Goal: Task Accomplishment & Management: Use online tool/utility

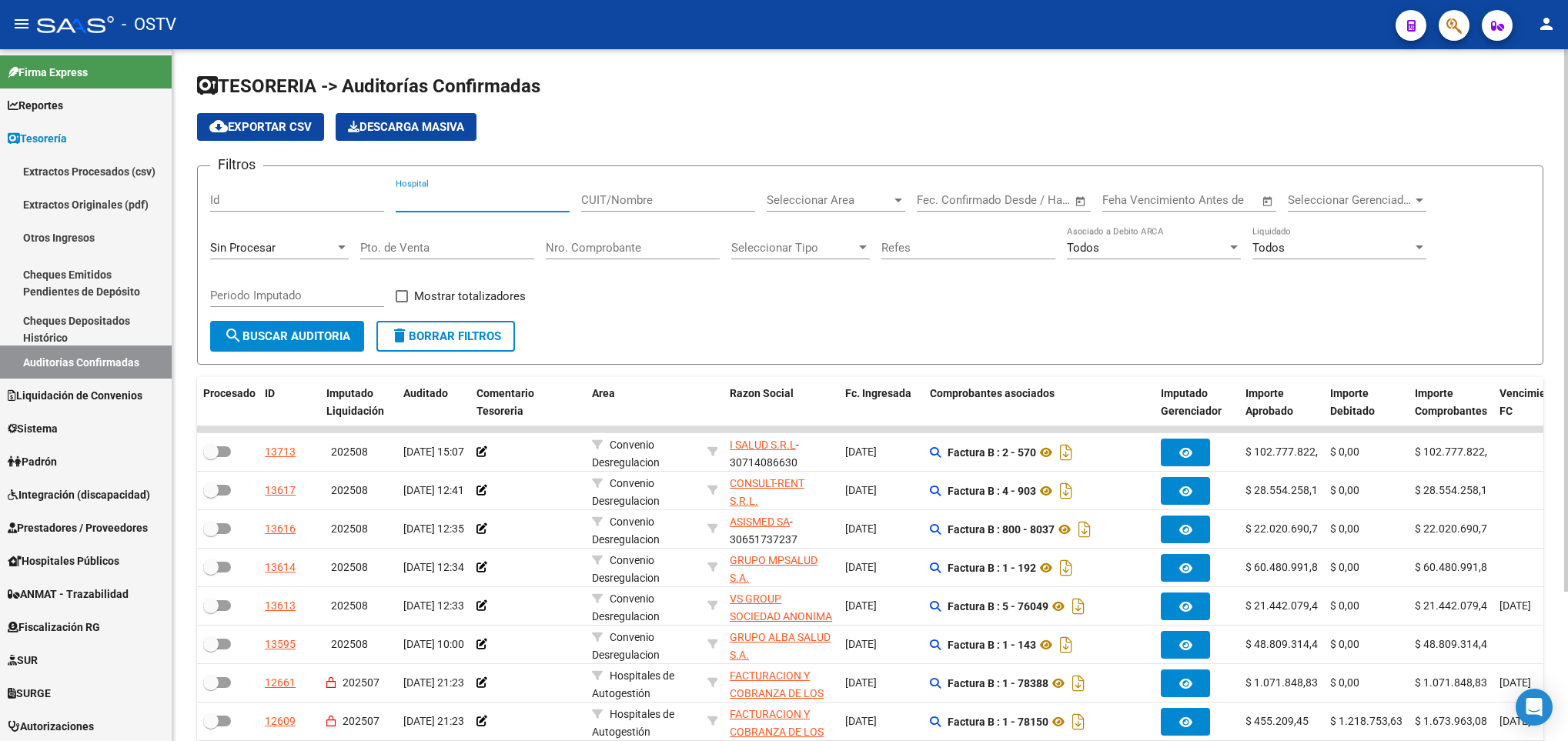
click at [434, 198] on input "Hospital" at bounding box center [483, 200] width 174 height 14
click at [815, 194] on span "Seleccionar Area" at bounding box center [829, 200] width 125 height 14
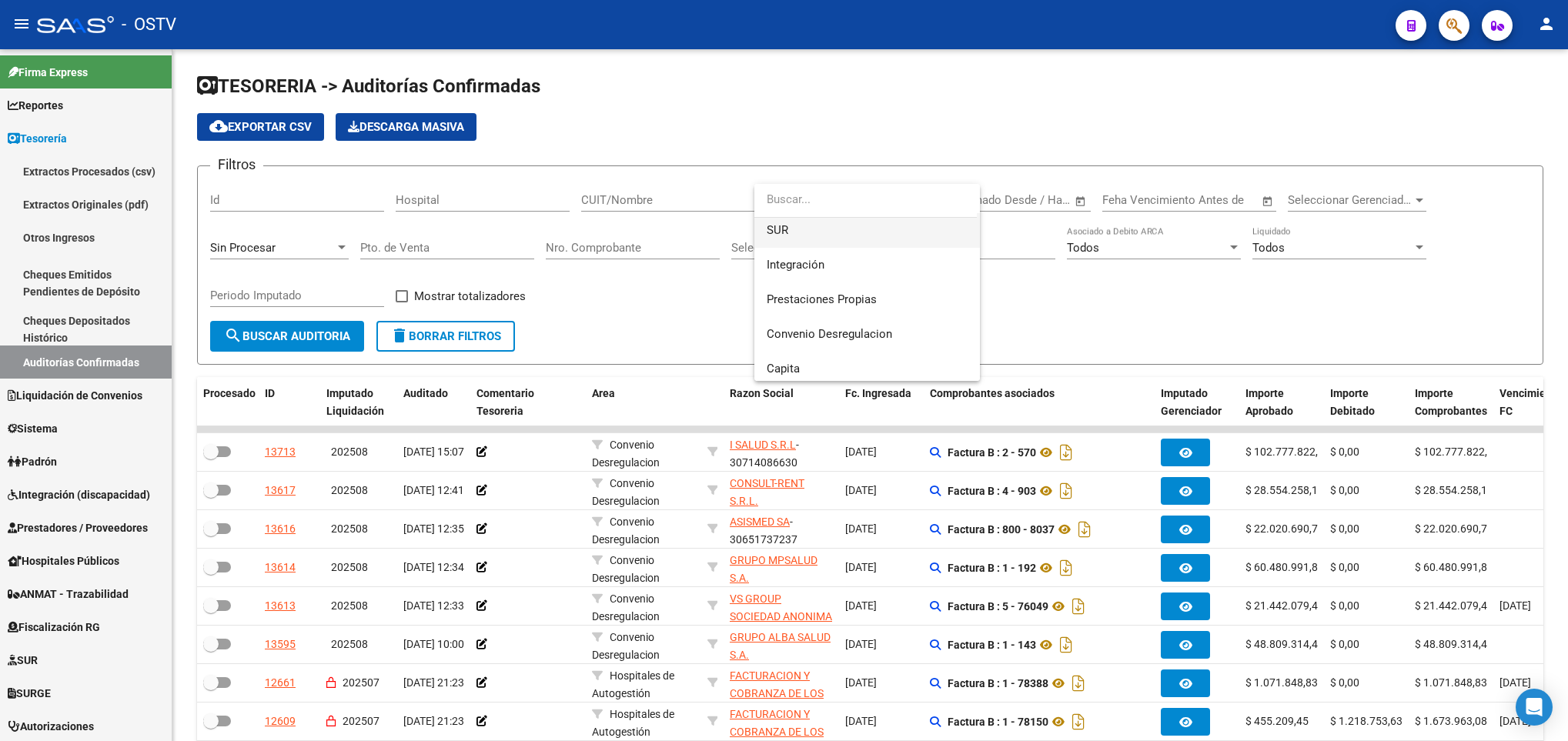
scroll to position [218, 0]
click at [825, 227] on span "Convenio Desregulacion" at bounding box center [829, 225] width 125 height 14
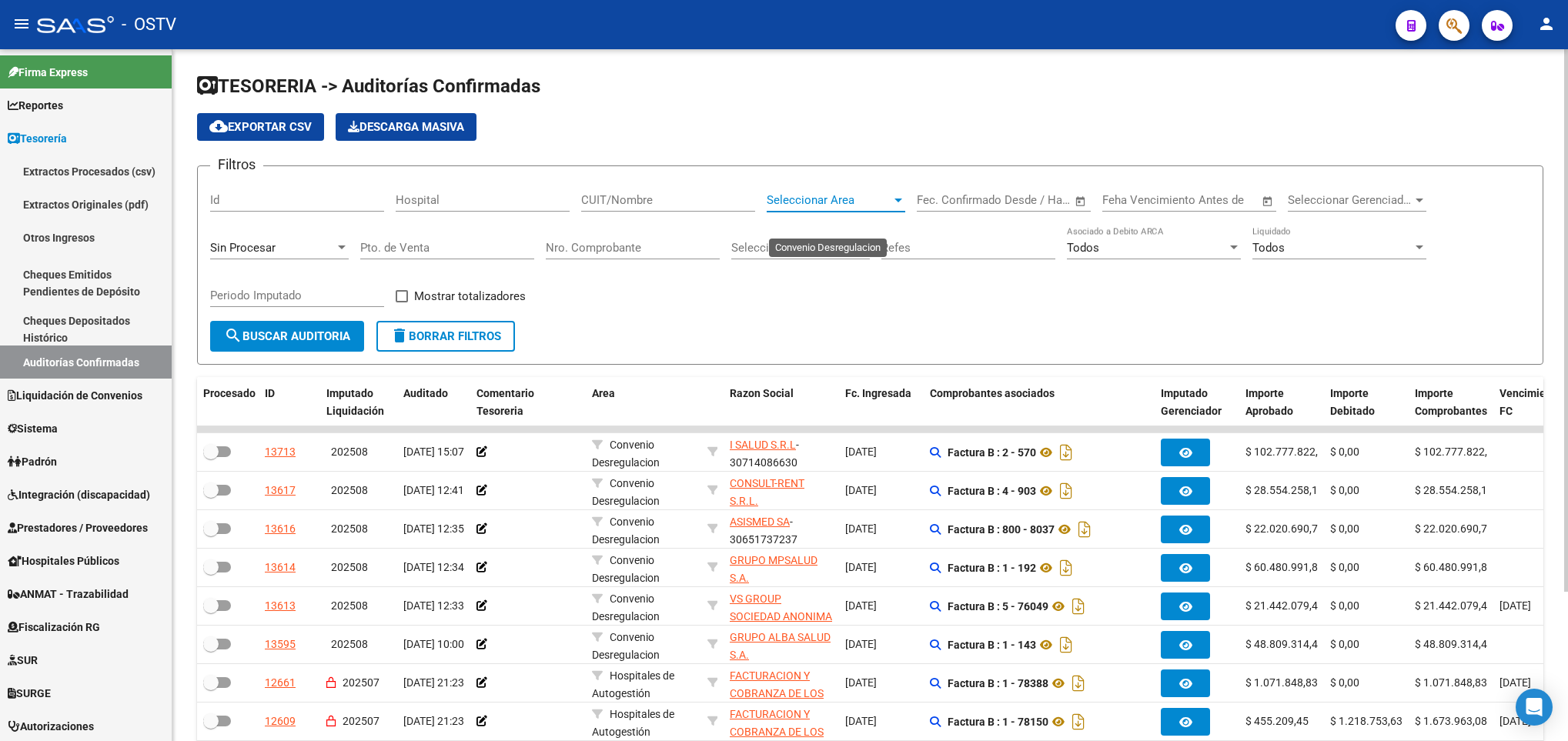
scroll to position [208, 0]
click at [308, 340] on span "search Buscar Auditoria" at bounding box center [287, 336] width 126 height 14
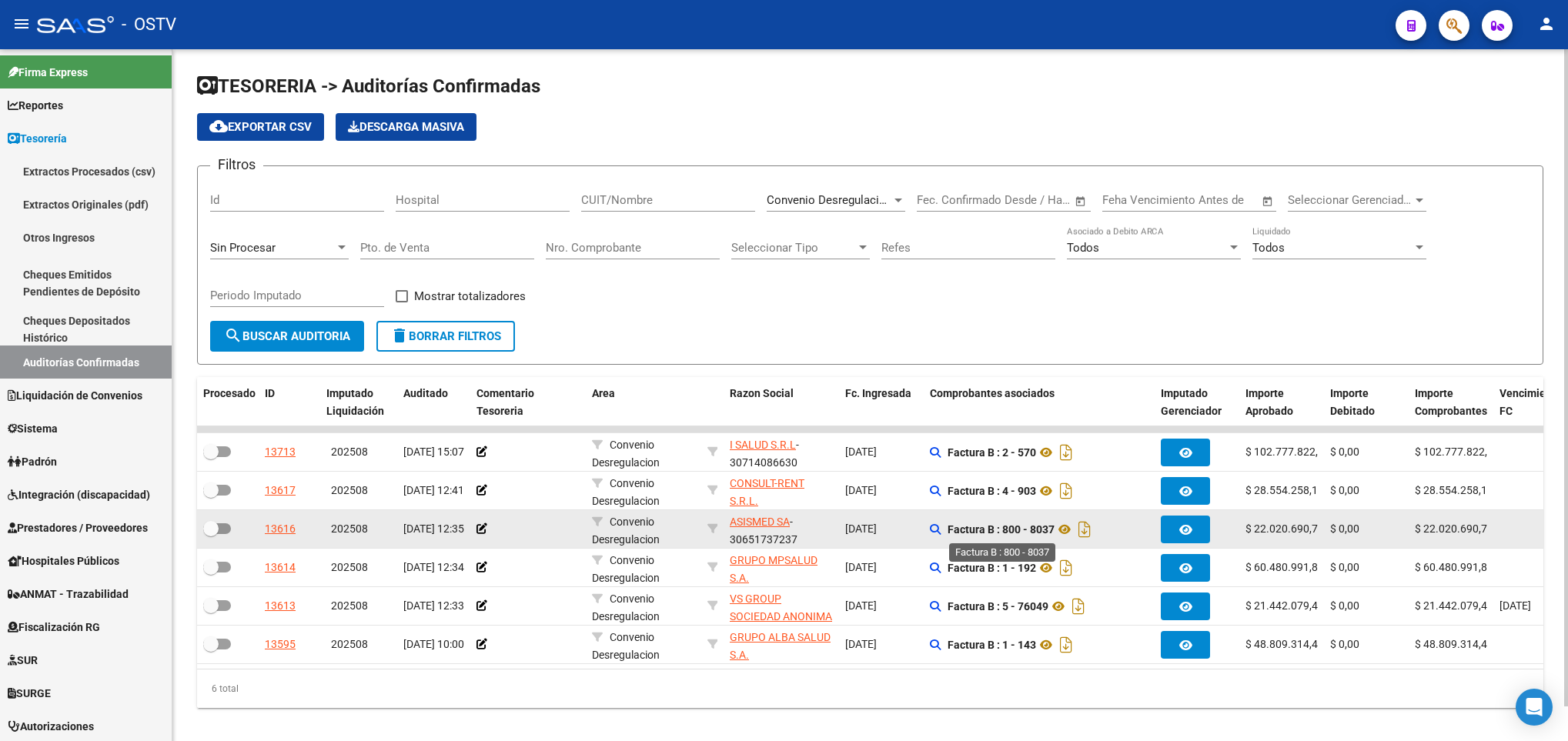
scroll to position [36, 0]
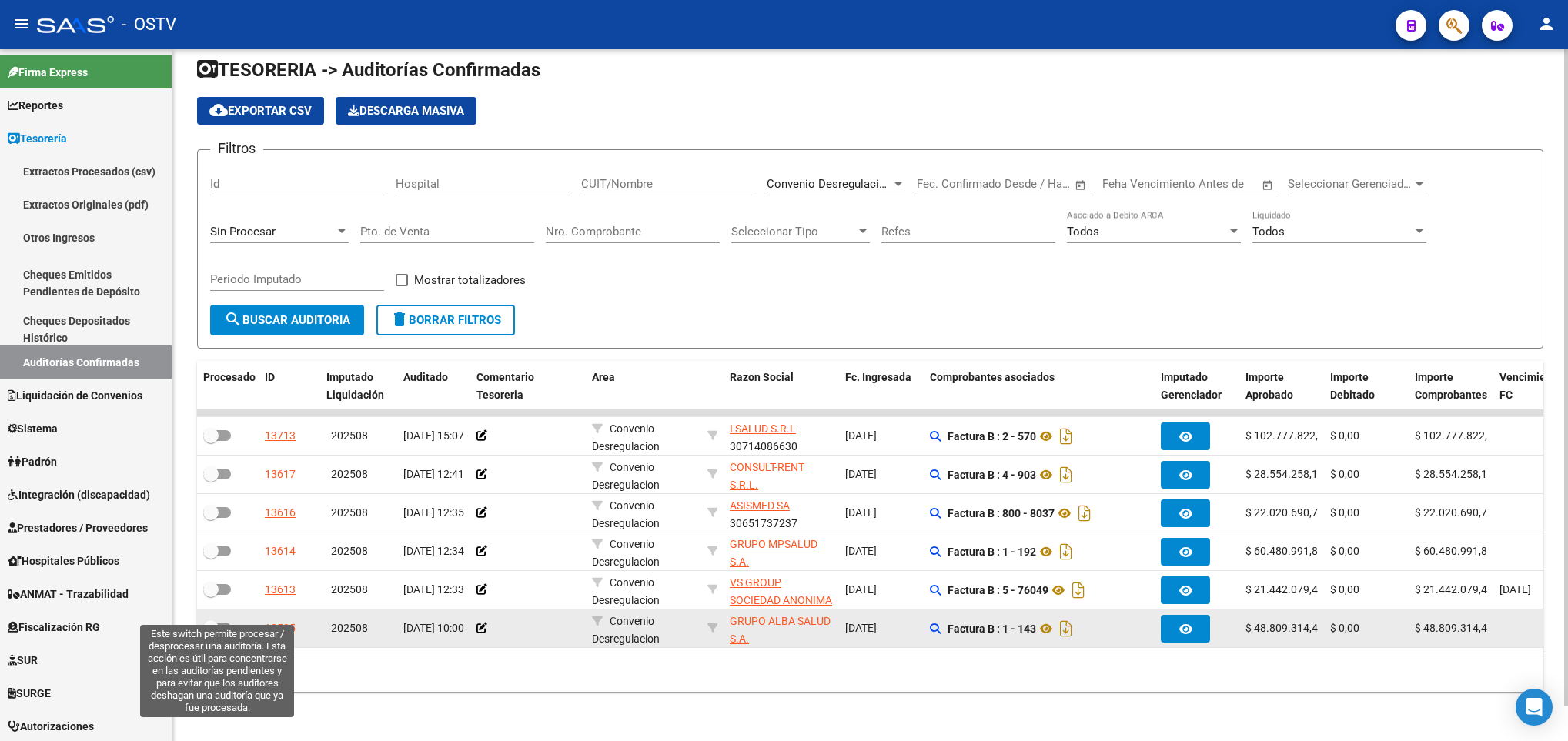
click at [220, 623] on span at bounding box center [217, 628] width 28 height 11
click at [211, 633] on input "checkbox" at bounding box center [210, 633] width 1 height 1
checkbox input "true"
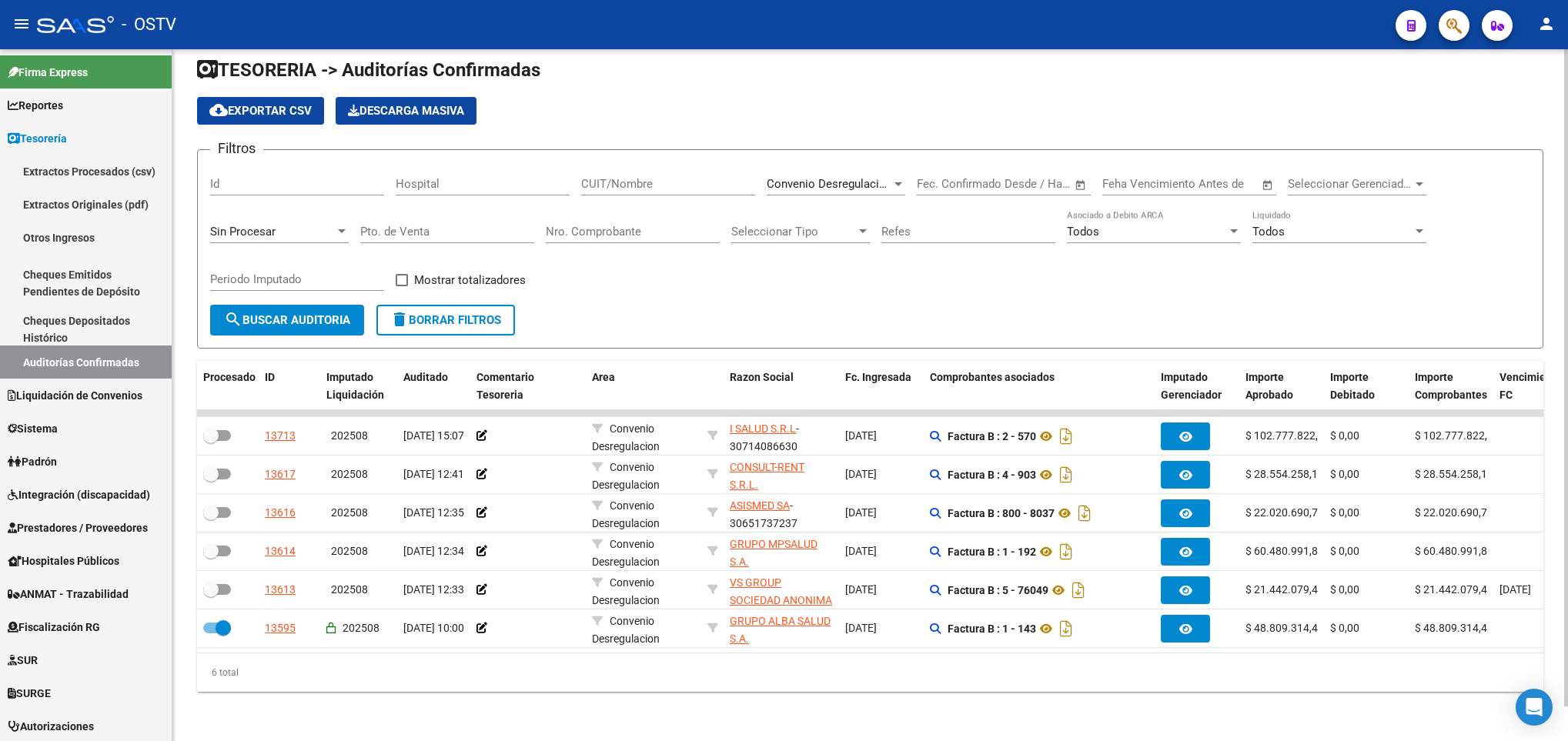
click at [305, 305] on button "search Buscar Auditoria" at bounding box center [287, 320] width 154 height 31
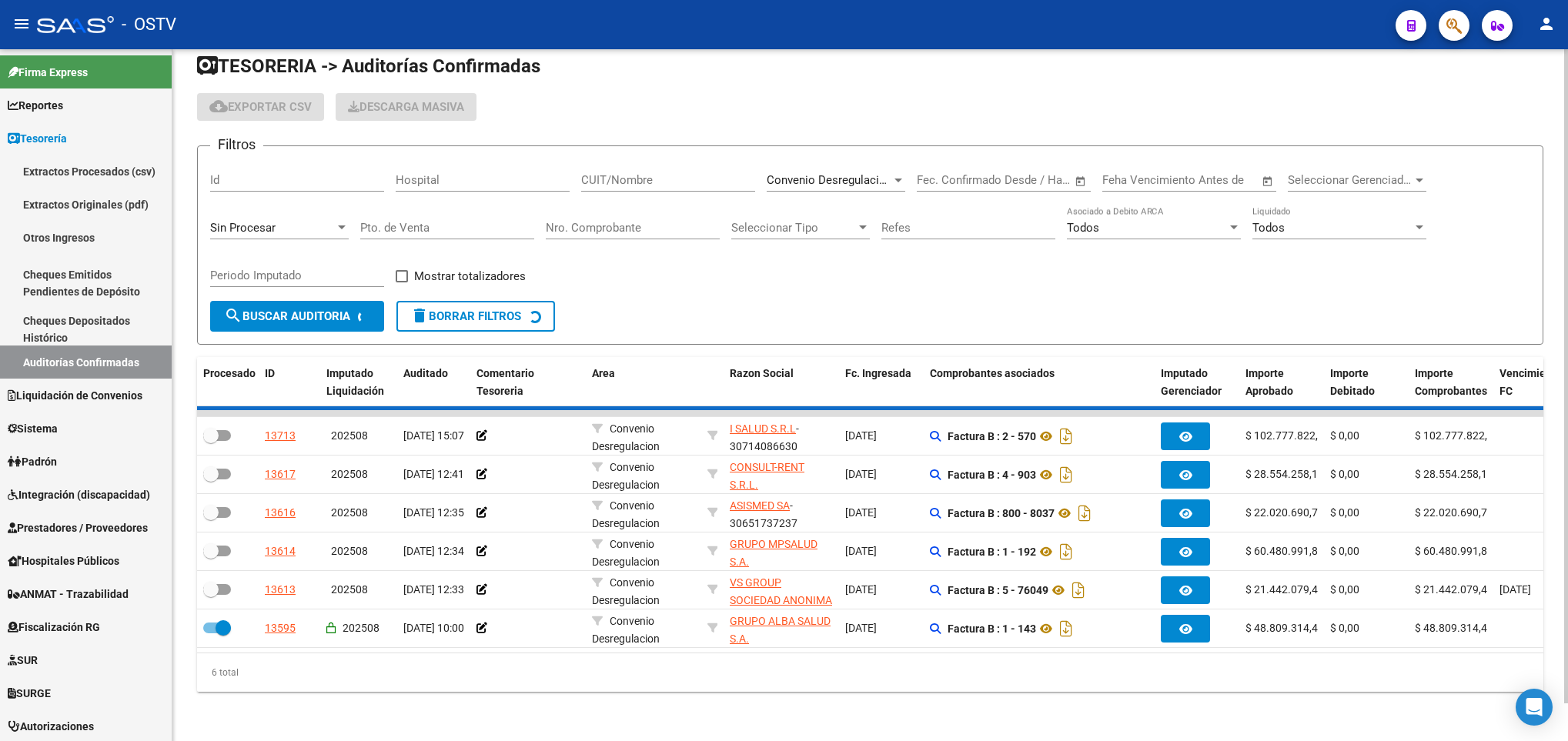
scroll to position [0, 0]
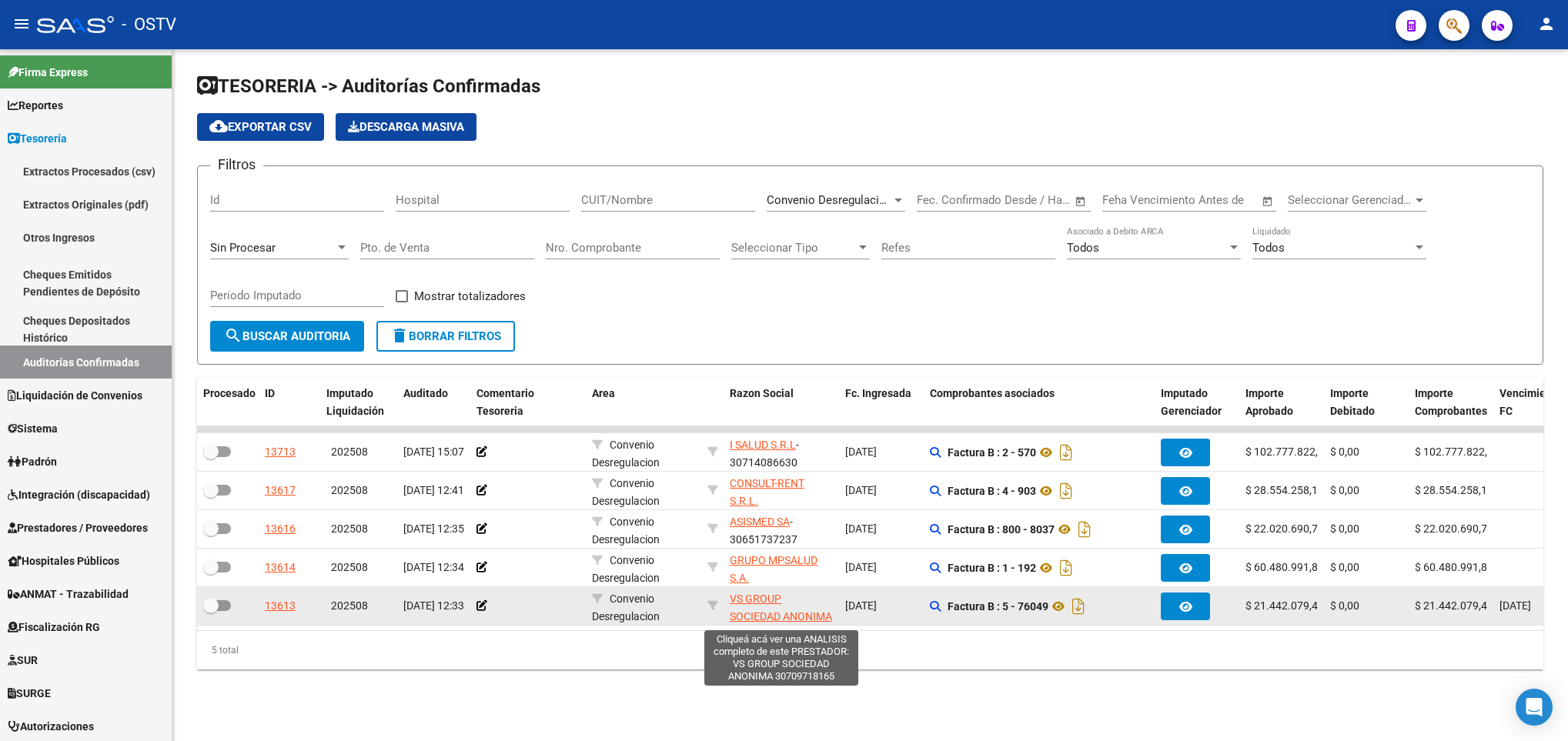
click at [744, 600] on span "VS GROUP SOCIEDAD ANONIMA" at bounding box center [781, 607] width 102 height 30
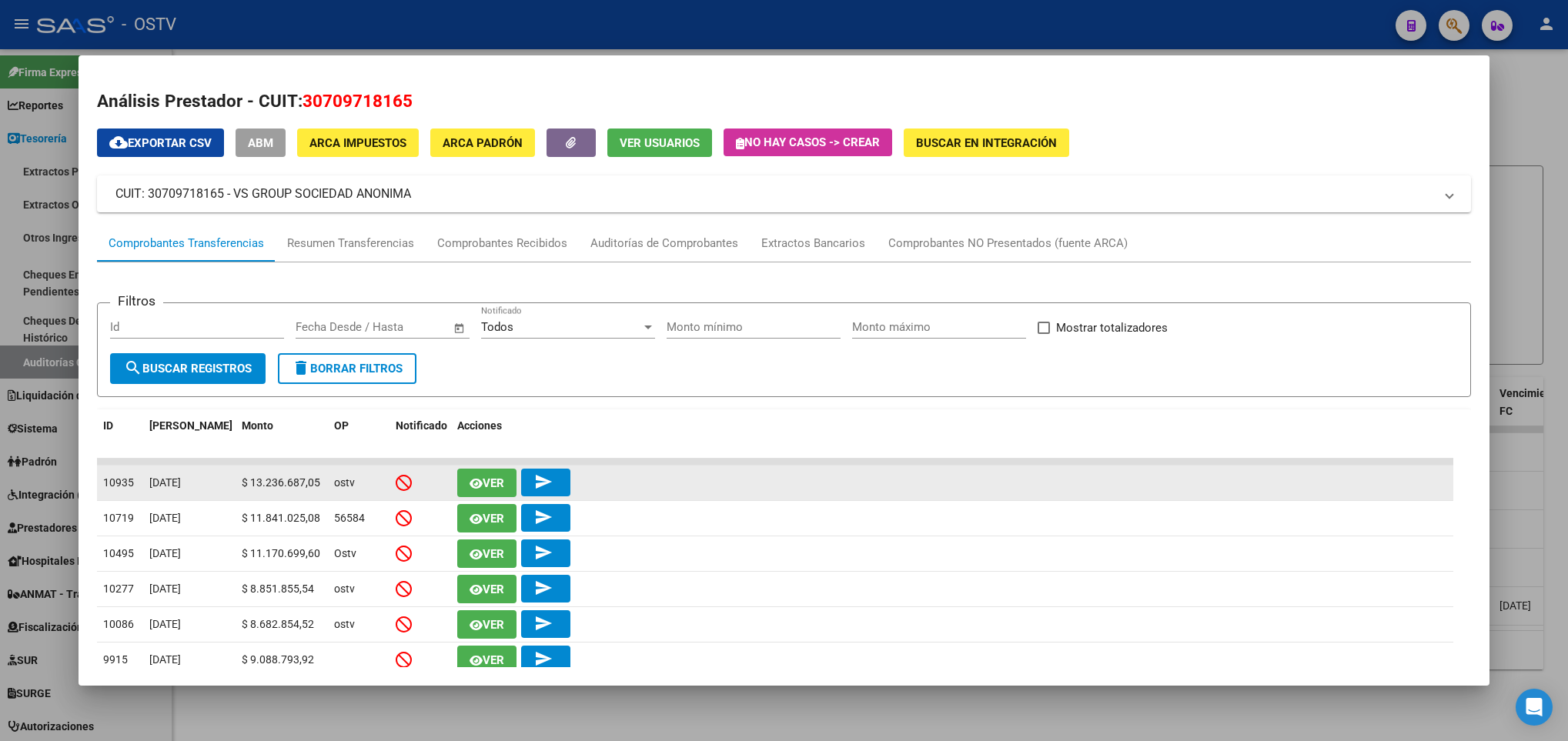
click at [488, 476] on span "Ver" at bounding box center [493, 483] width 21 height 14
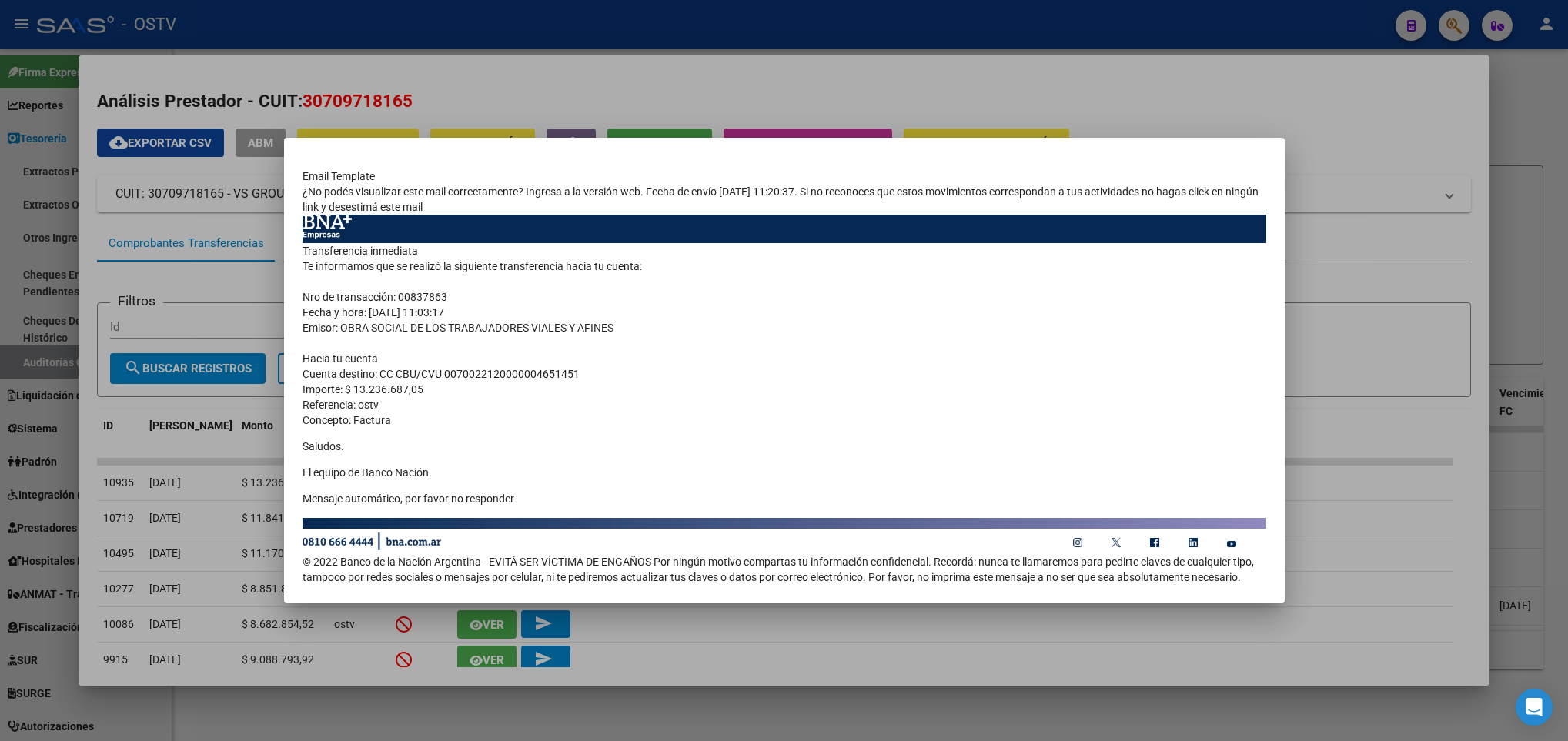
click at [241, 254] on div at bounding box center [784, 370] width 1568 height 741
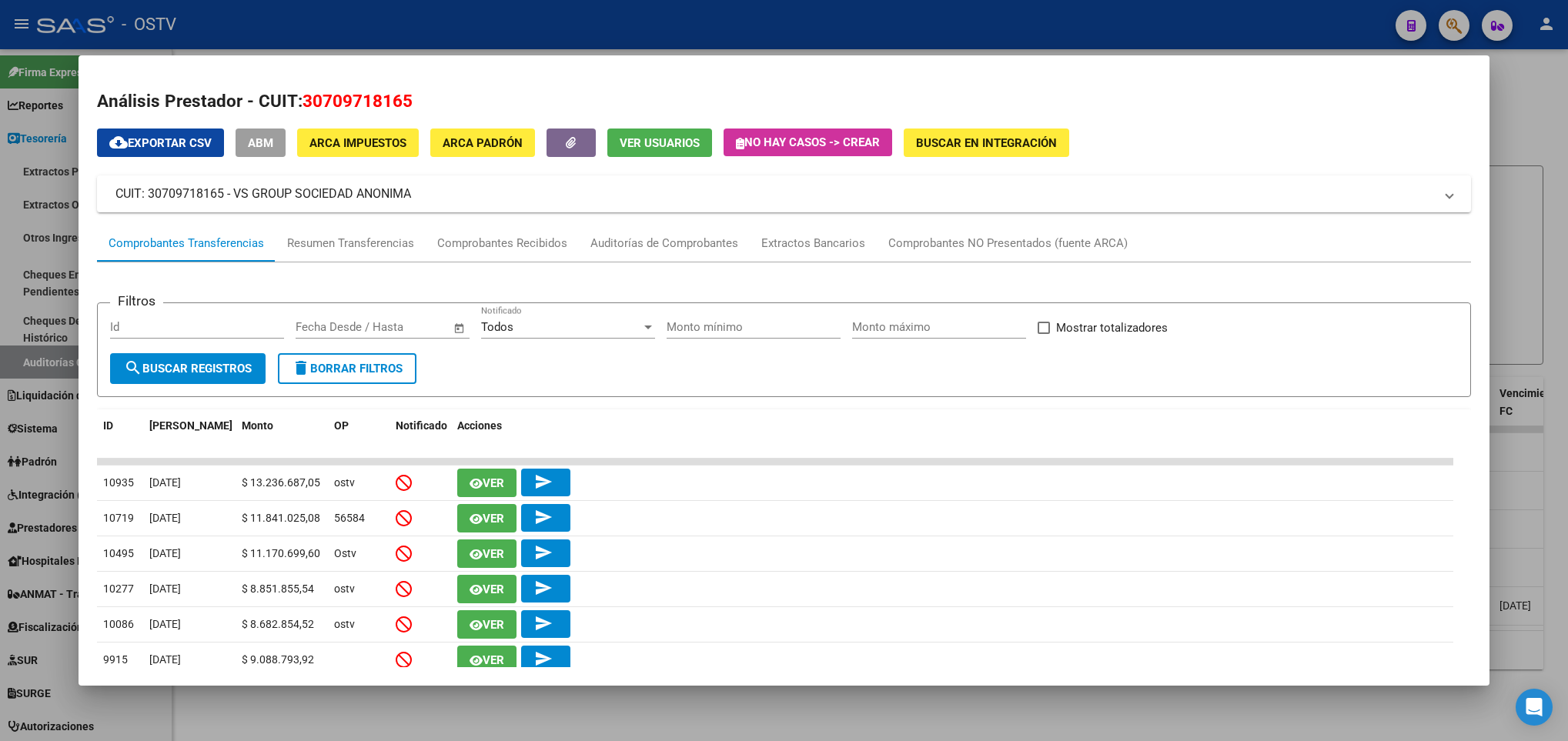
click at [49, 351] on div at bounding box center [784, 370] width 1568 height 741
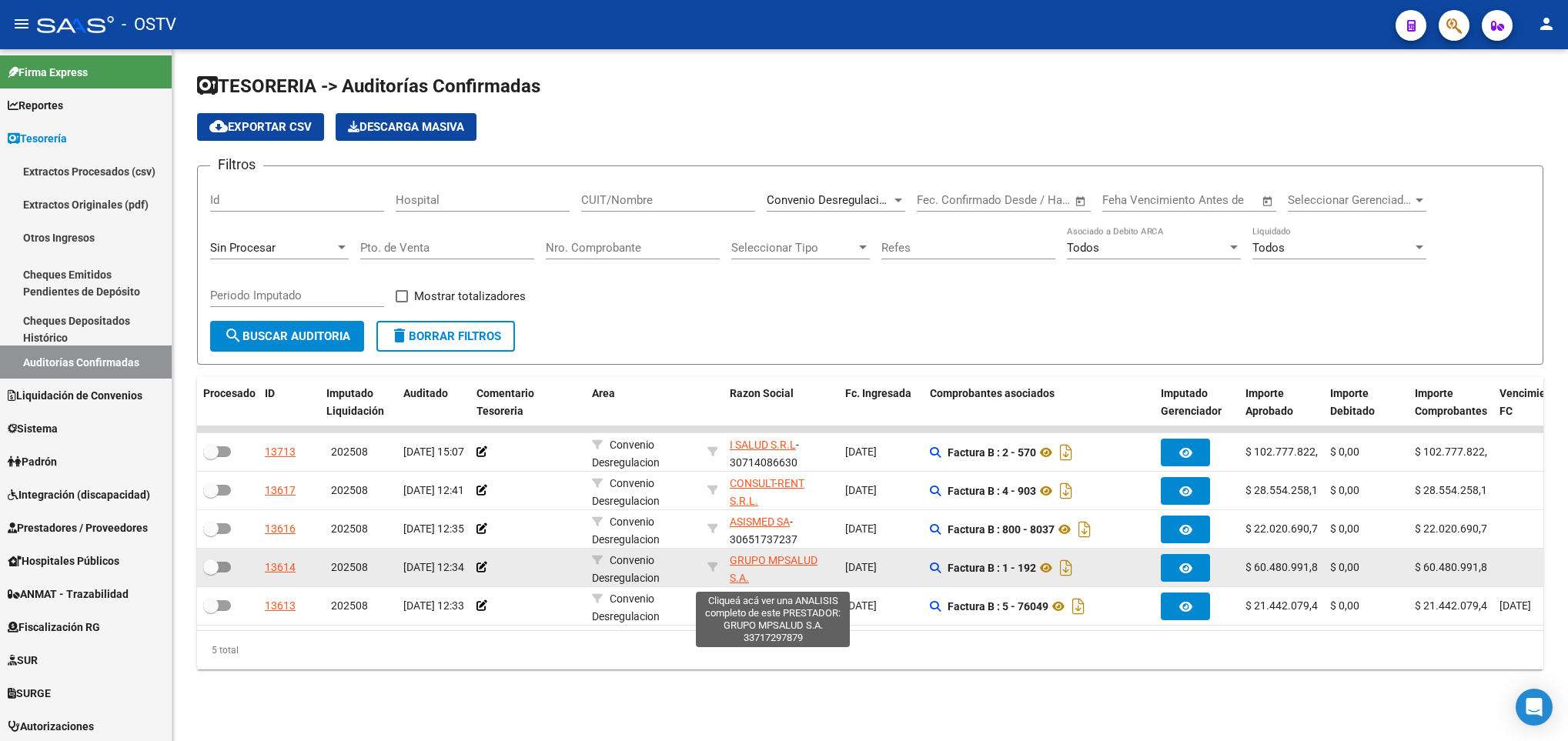
click at [786, 566] on span "GRUPO MPSALUD S.A." at bounding box center [773, 568] width 88 height 30
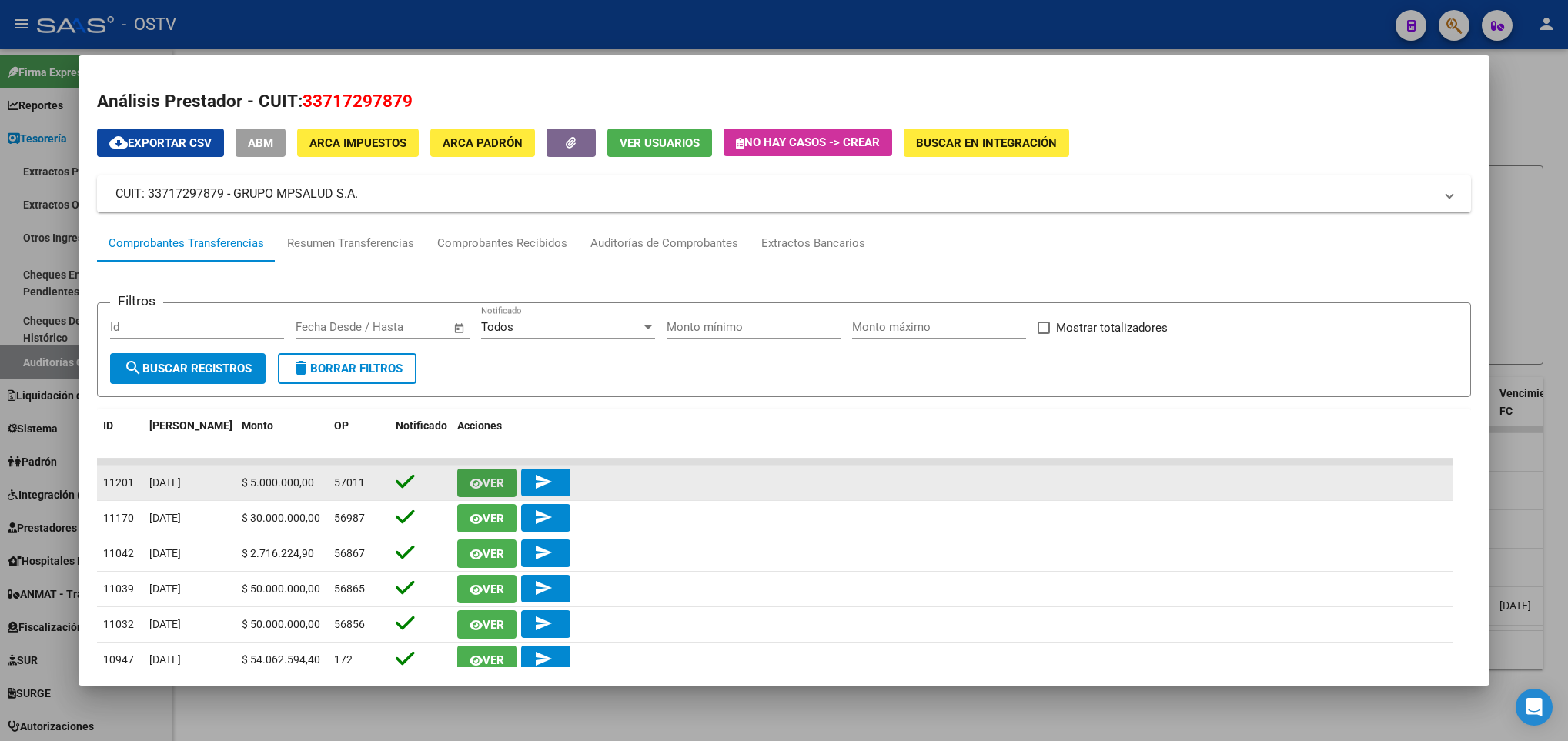
click at [473, 476] on span "Ver" at bounding box center [487, 482] width 35 height 14
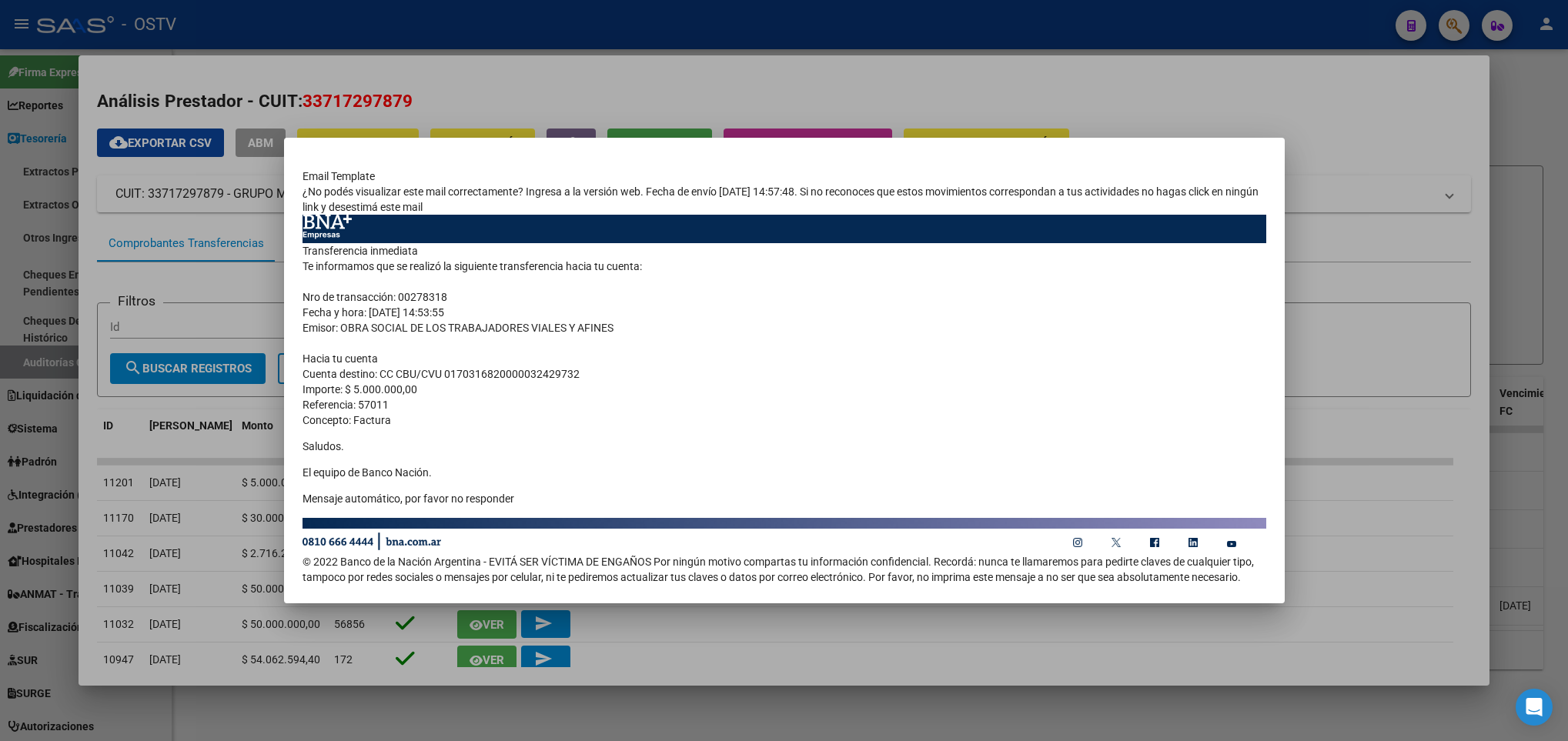
click at [169, 206] on div at bounding box center [784, 370] width 1568 height 741
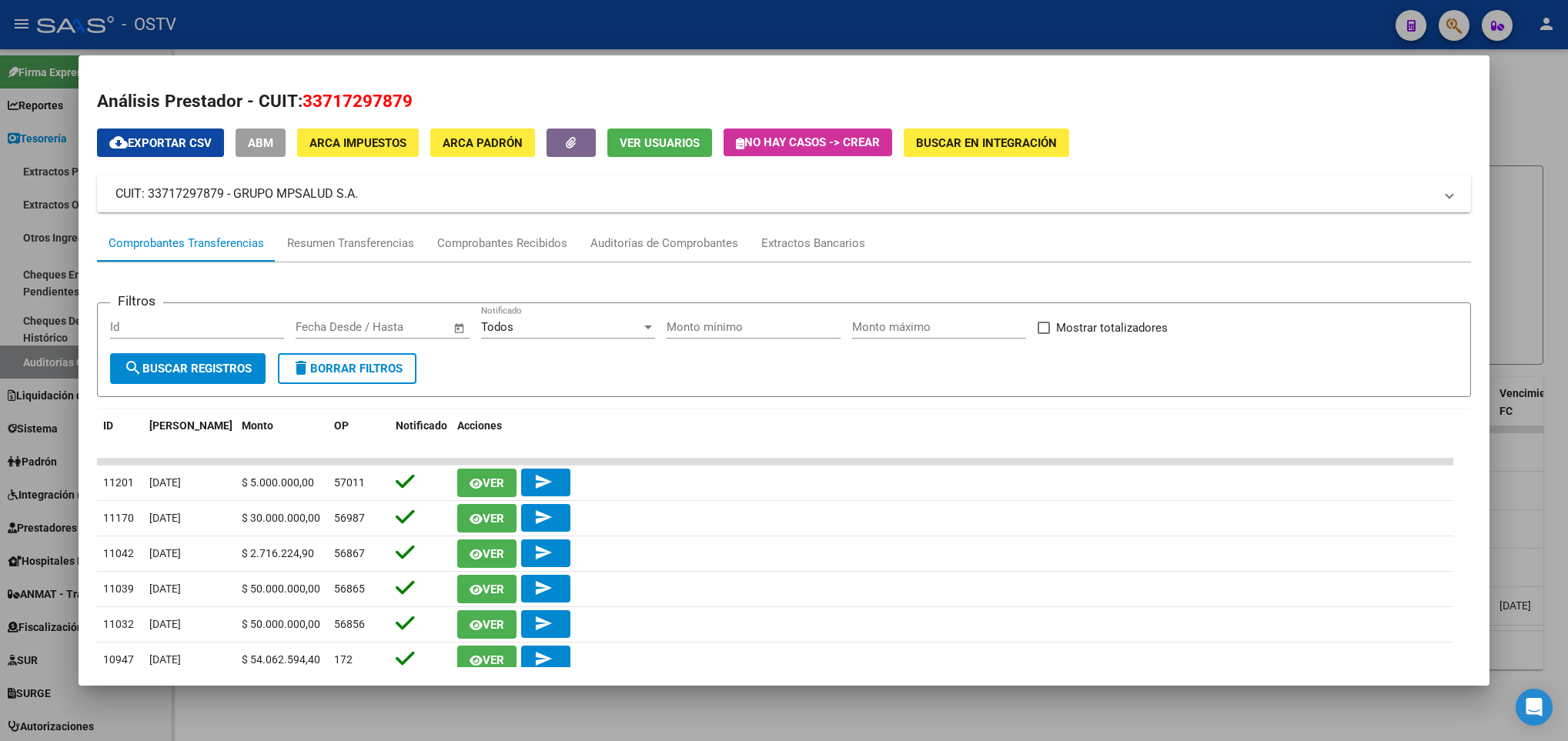
click at [19, 280] on div at bounding box center [784, 370] width 1568 height 741
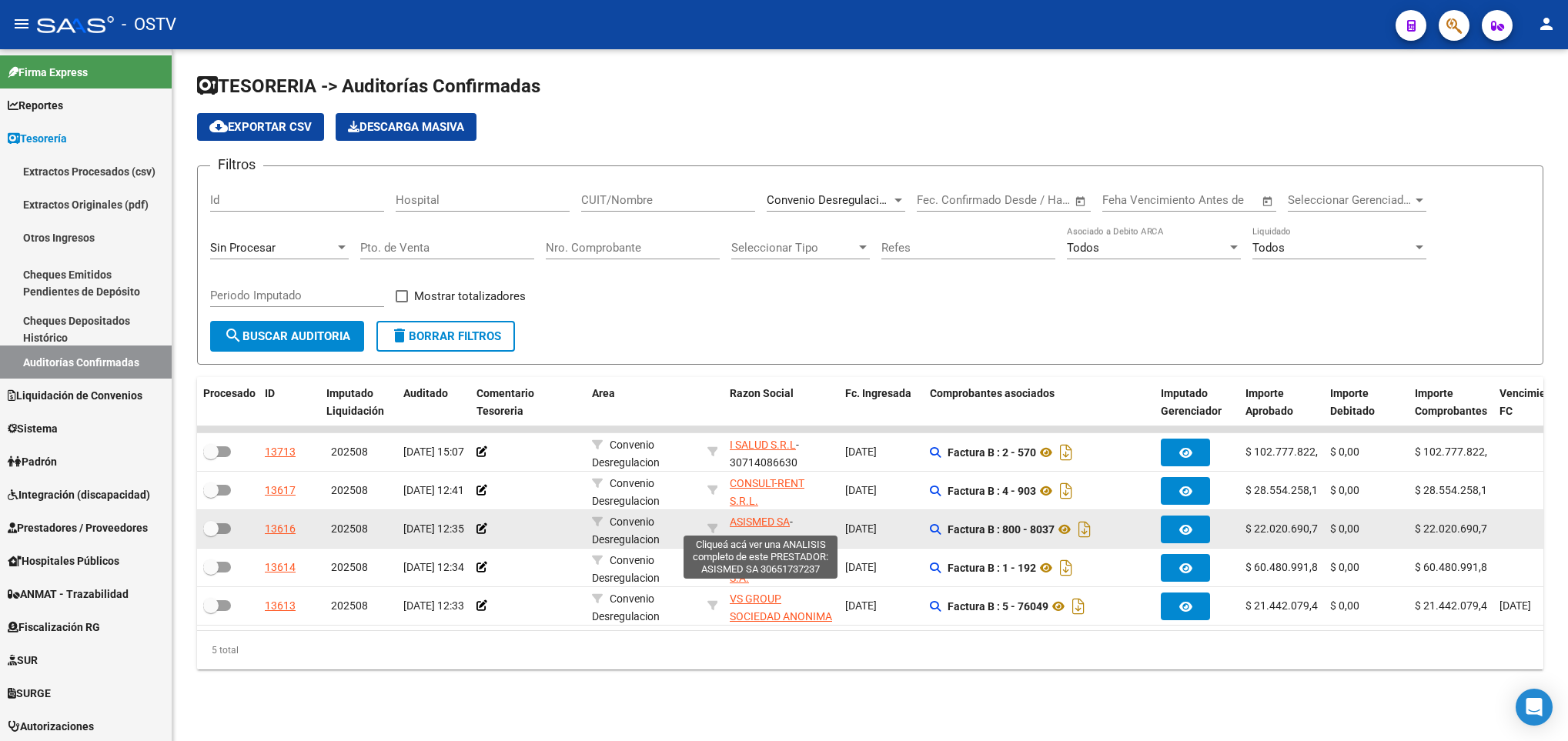
click at [761, 527] on span "ASISMED SA" at bounding box center [759, 522] width 60 height 12
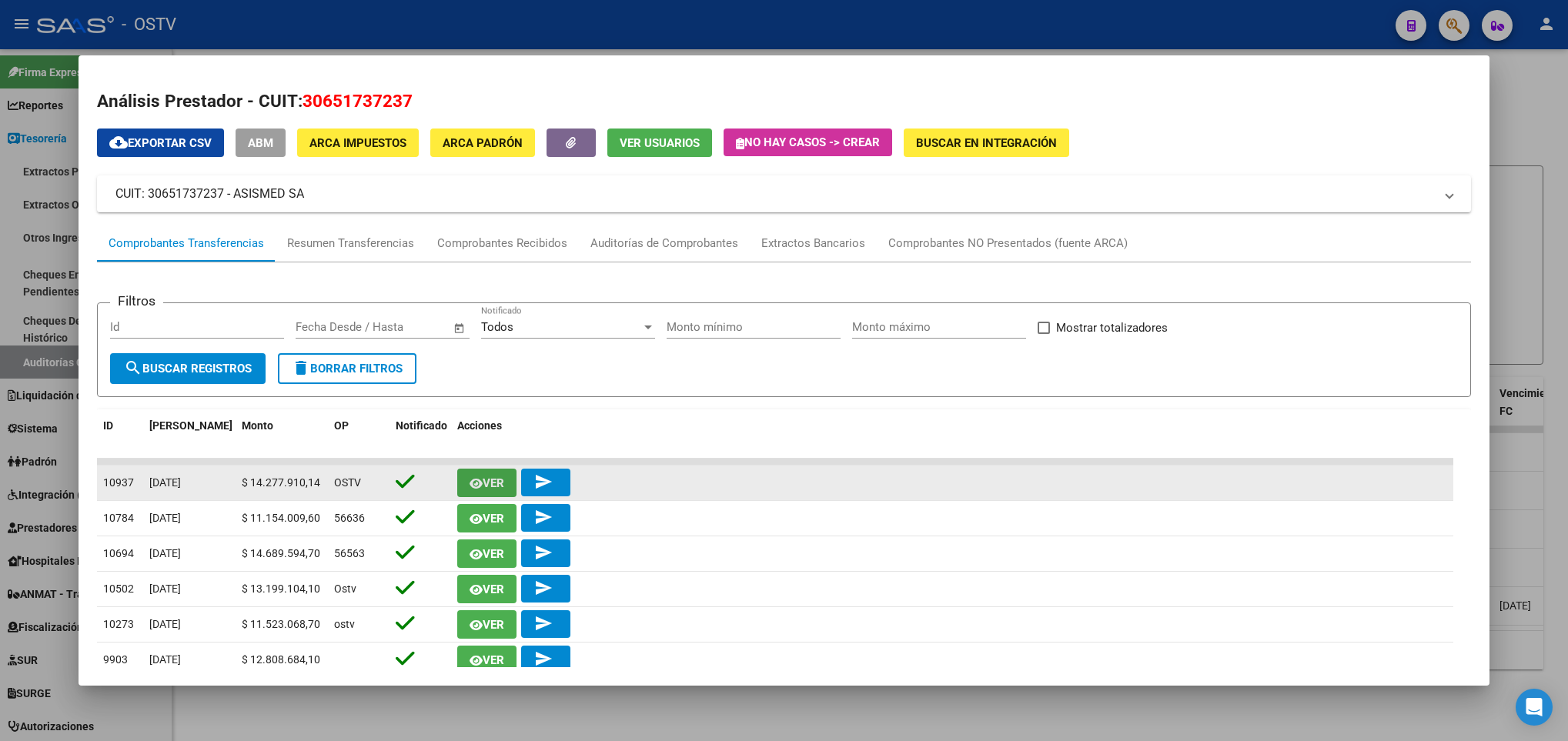
click at [495, 480] on span "Ver" at bounding box center [493, 483] width 21 height 14
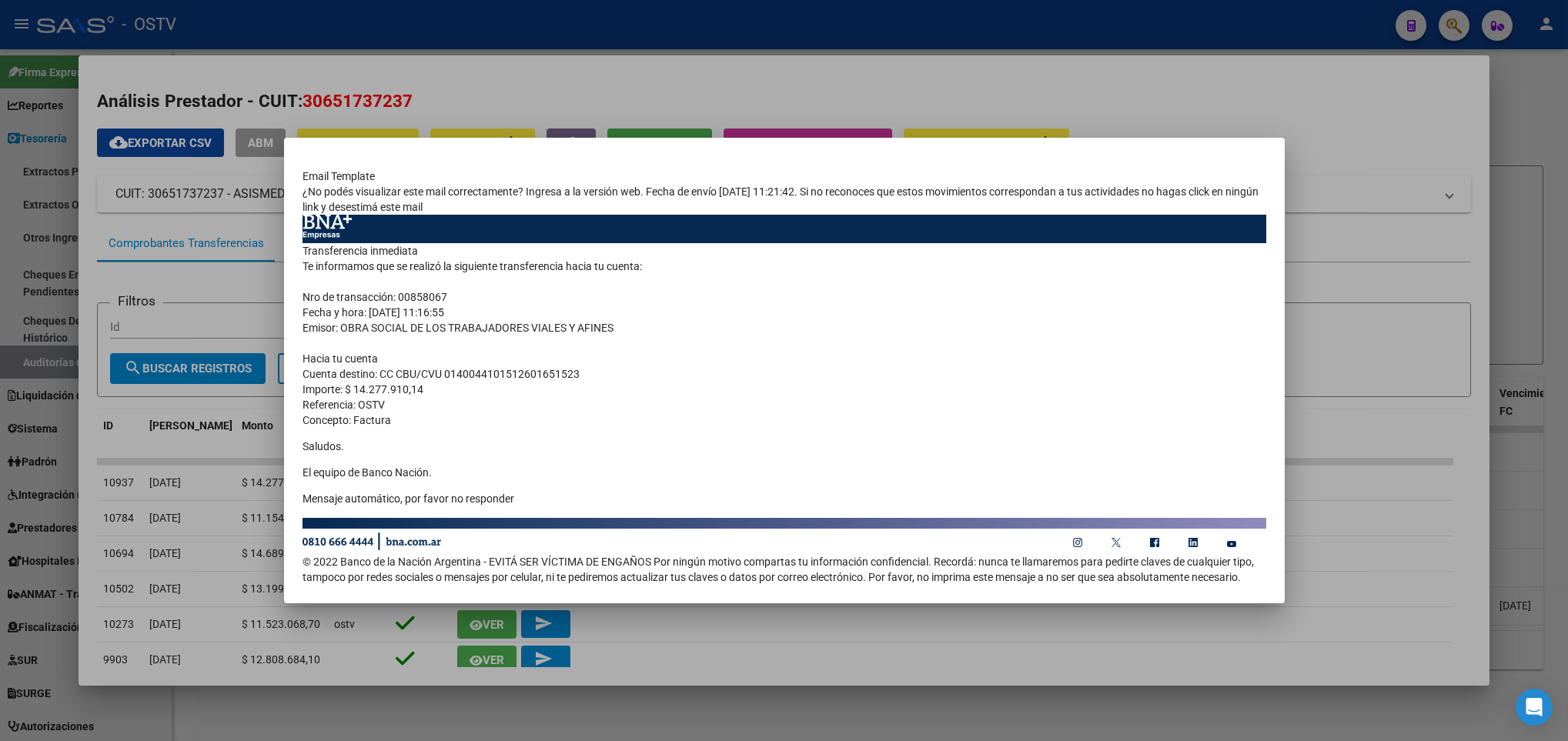
click at [233, 180] on div at bounding box center [784, 370] width 1568 height 741
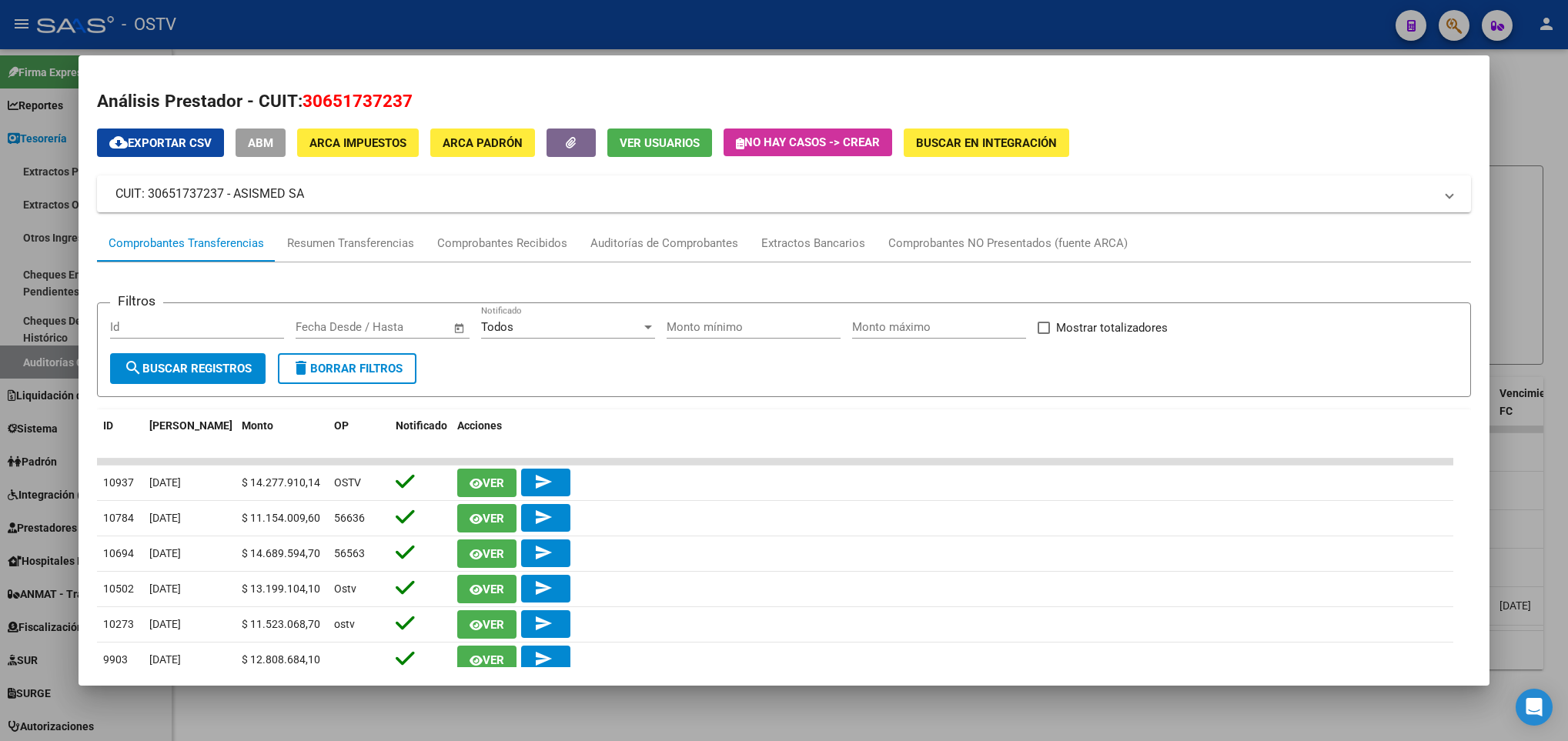
click at [53, 265] on div at bounding box center [784, 370] width 1568 height 741
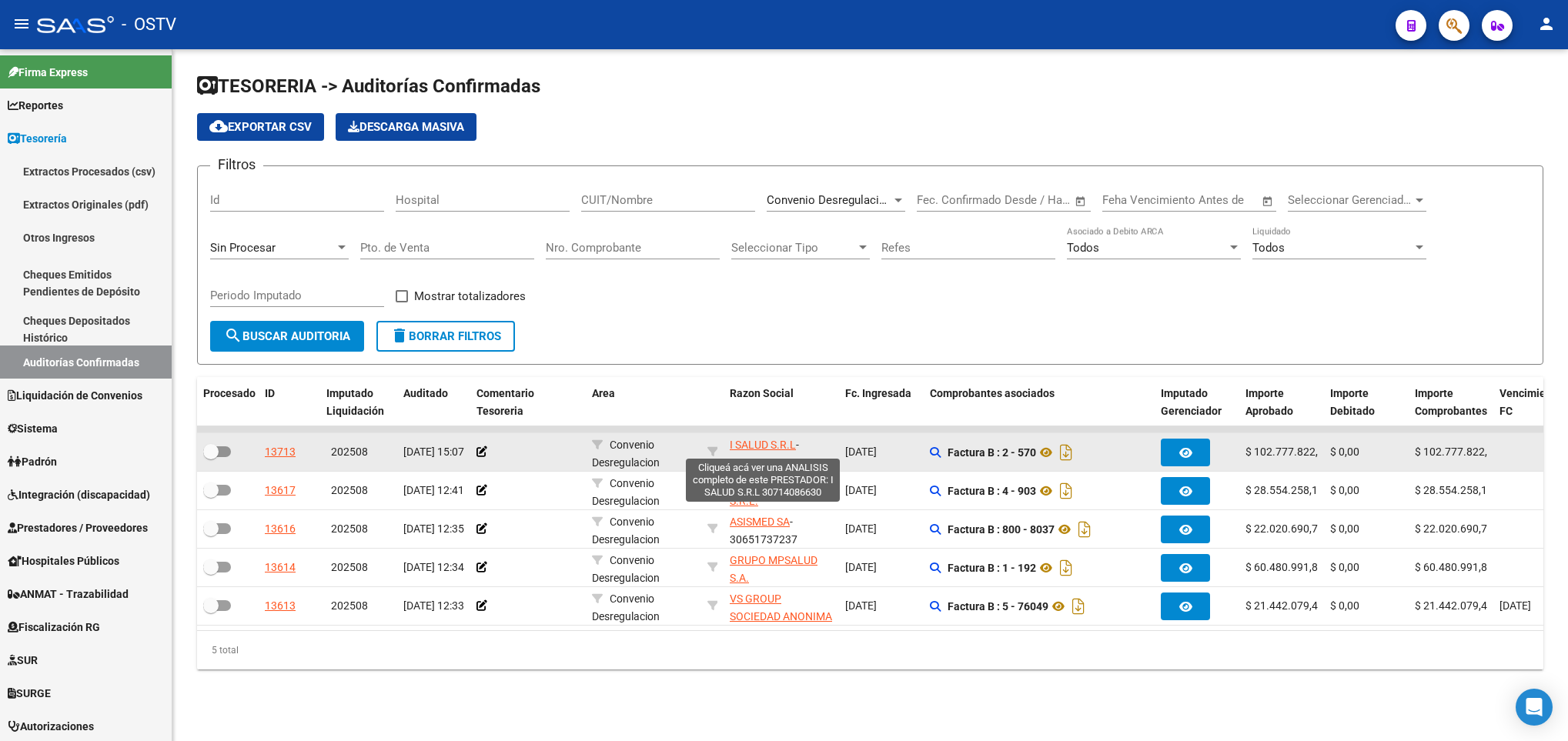
click at [774, 450] on span "I SALUD S.R.L" at bounding box center [763, 445] width 66 height 12
type textarea "30714086630"
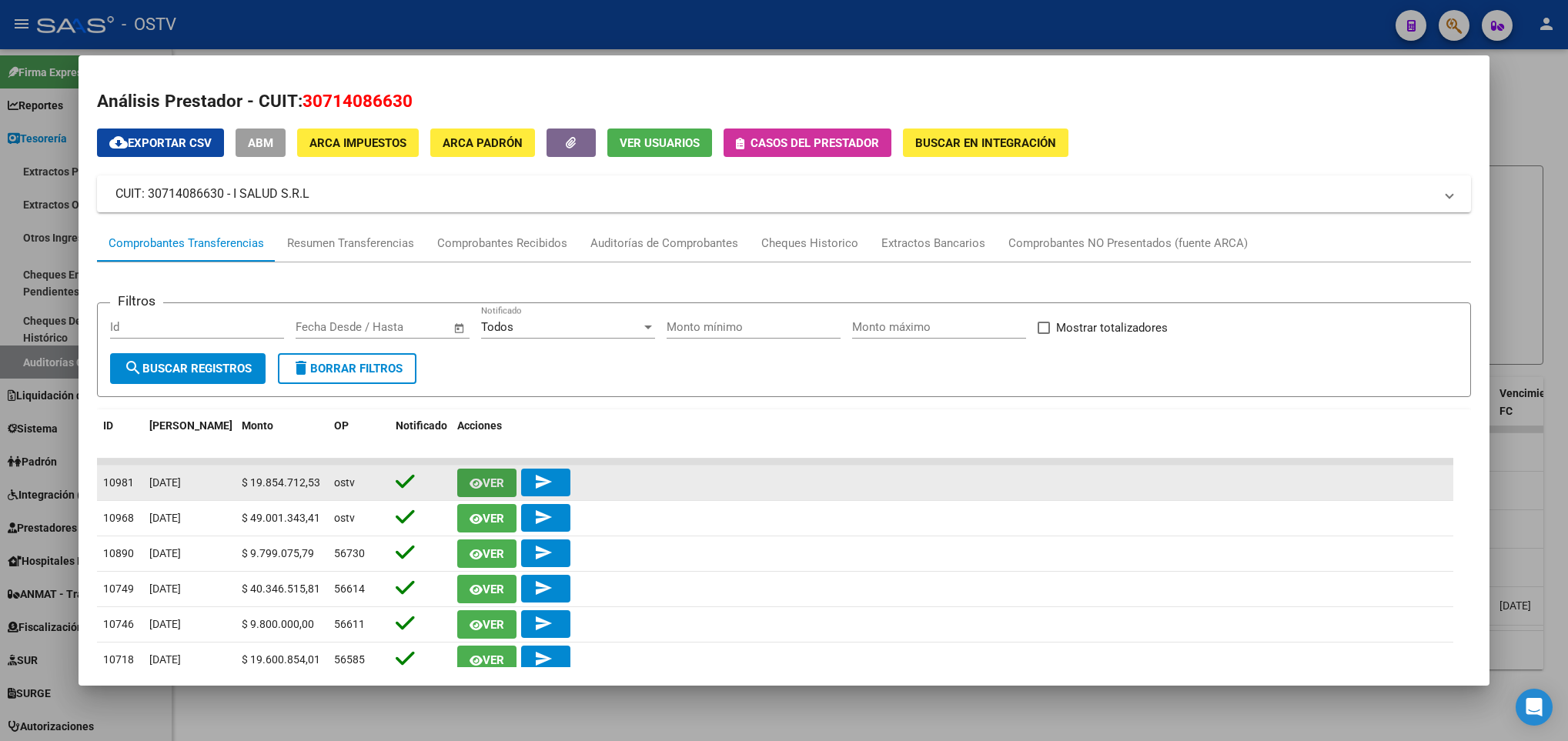
click at [479, 476] on span "Ver" at bounding box center [487, 482] width 35 height 14
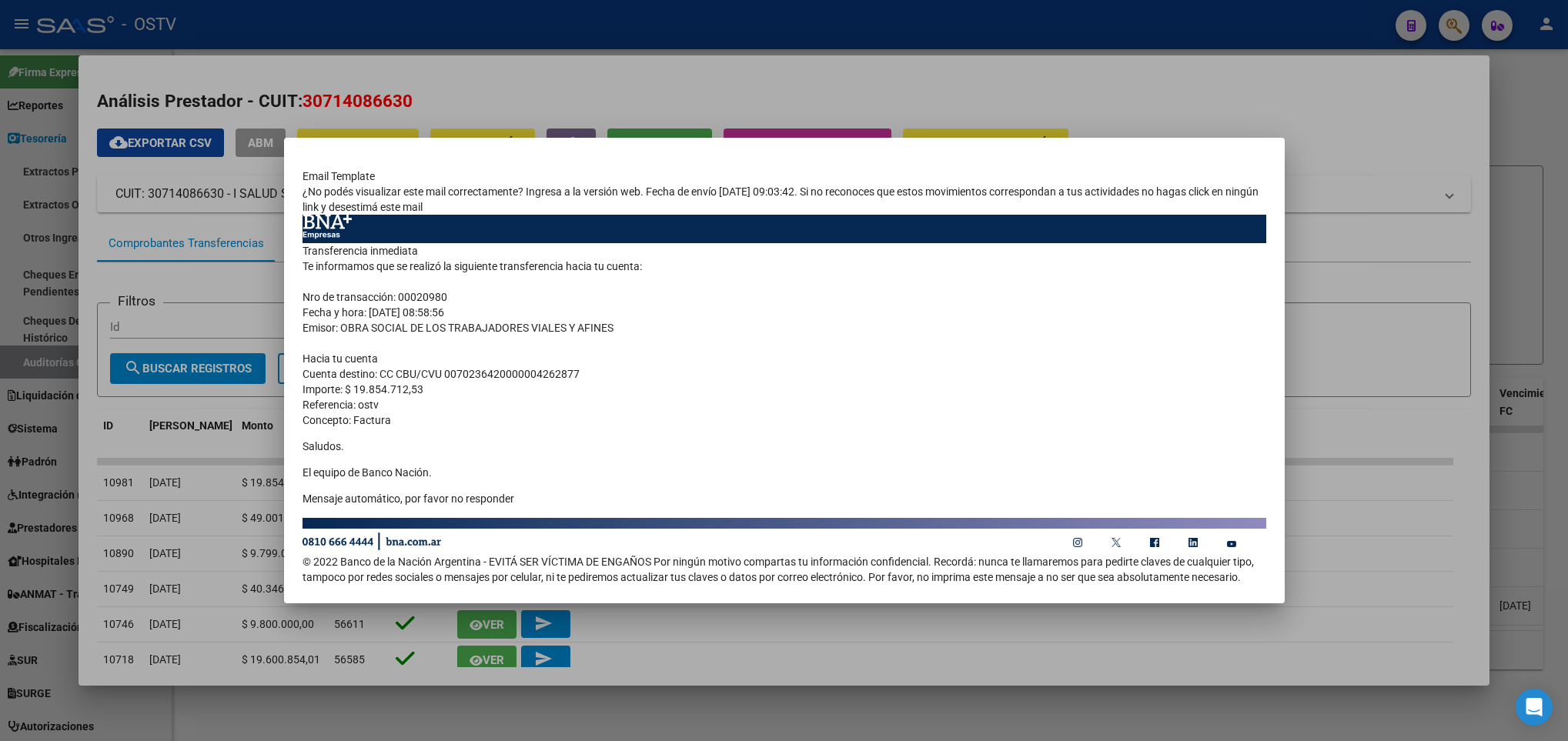
drag, startPoint x: 455, startPoint y: 160, endPoint x: 583, endPoint y: 149, distance: 128.5
click at [583, 149] on mat-dialog-container "Email Template ¿No podés visualizar este mail correctamente? Ingresa a la versi…" at bounding box center [785, 370] width 1001 height 465
click at [255, 271] on div at bounding box center [784, 370] width 1568 height 741
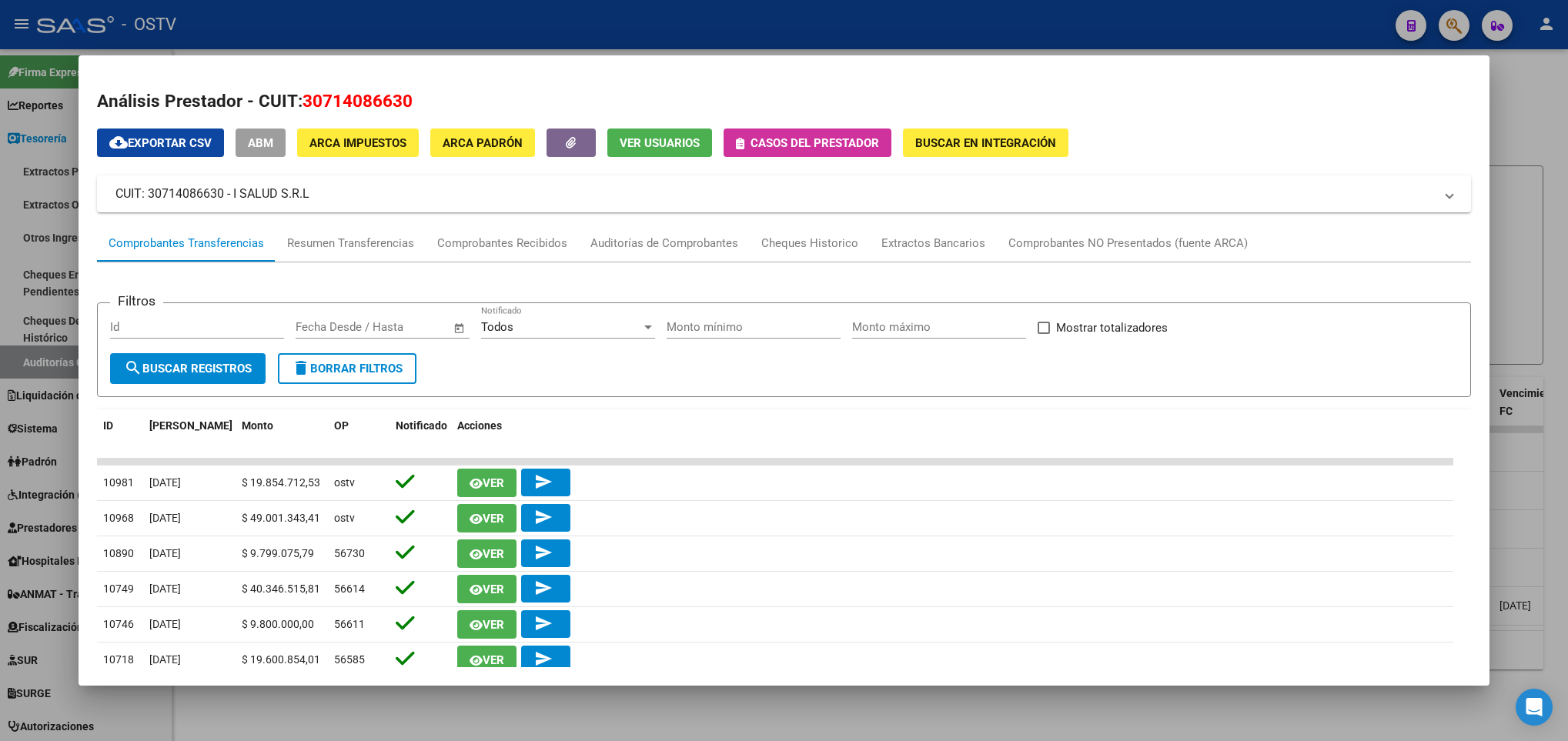
click at [31, 298] on div at bounding box center [784, 370] width 1568 height 741
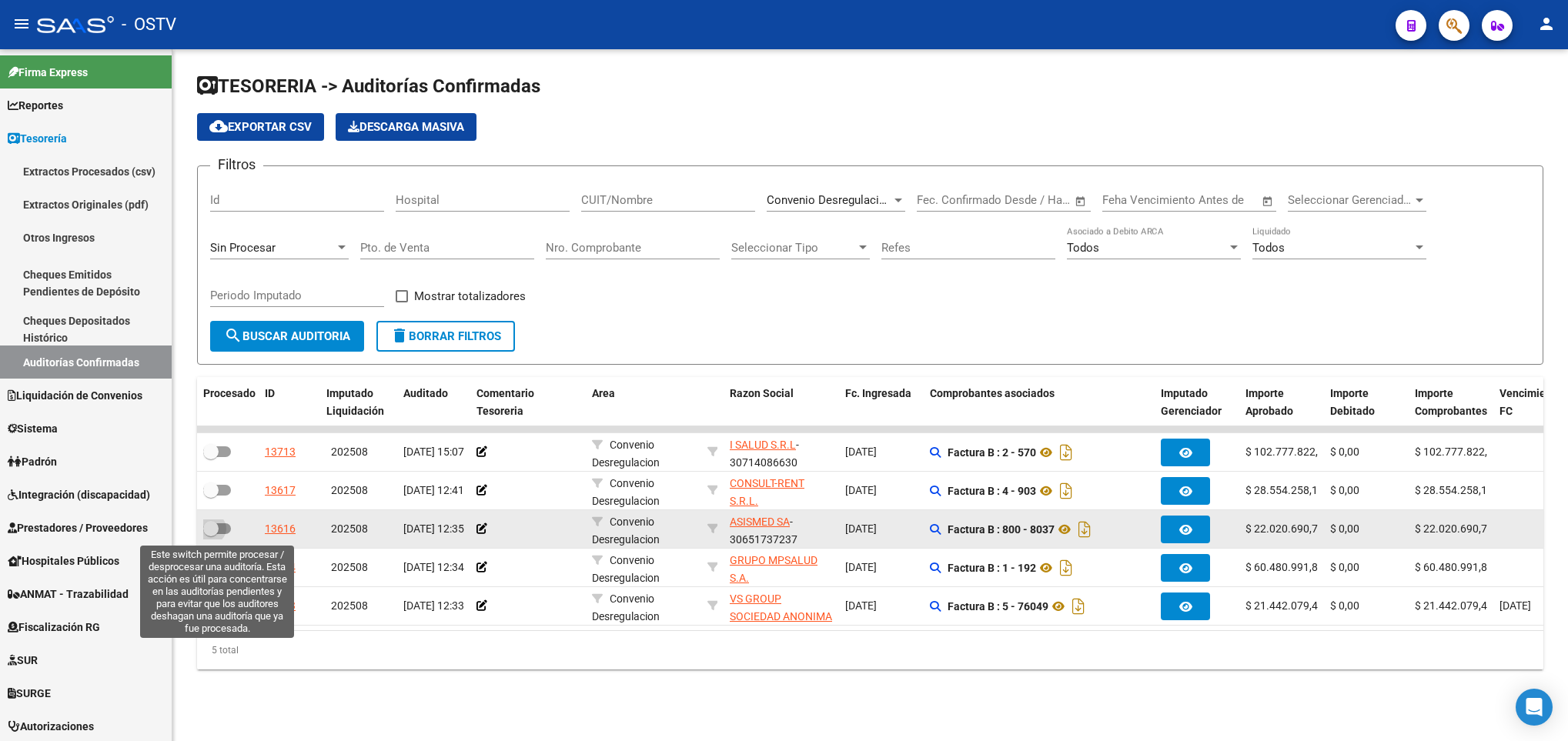
click at [227, 529] on span at bounding box center [217, 528] width 28 height 11
click at [211, 534] on input "checkbox" at bounding box center [210, 534] width 1 height 1
checkbox input "true"
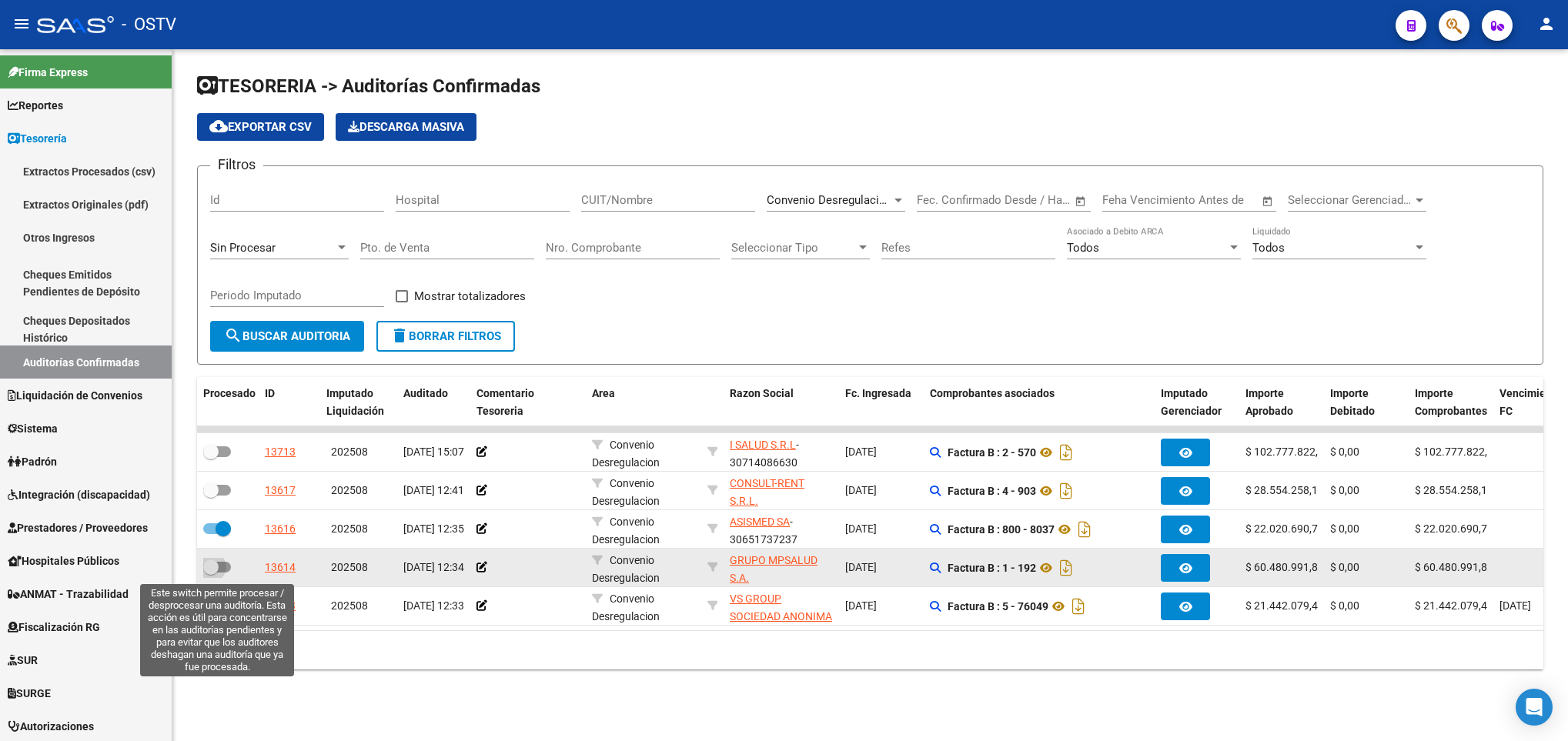
click at [220, 573] on span at bounding box center [217, 567] width 28 height 11
click at [211, 573] on input "checkbox" at bounding box center [210, 573] width 1 height 1
checkbox input "true"
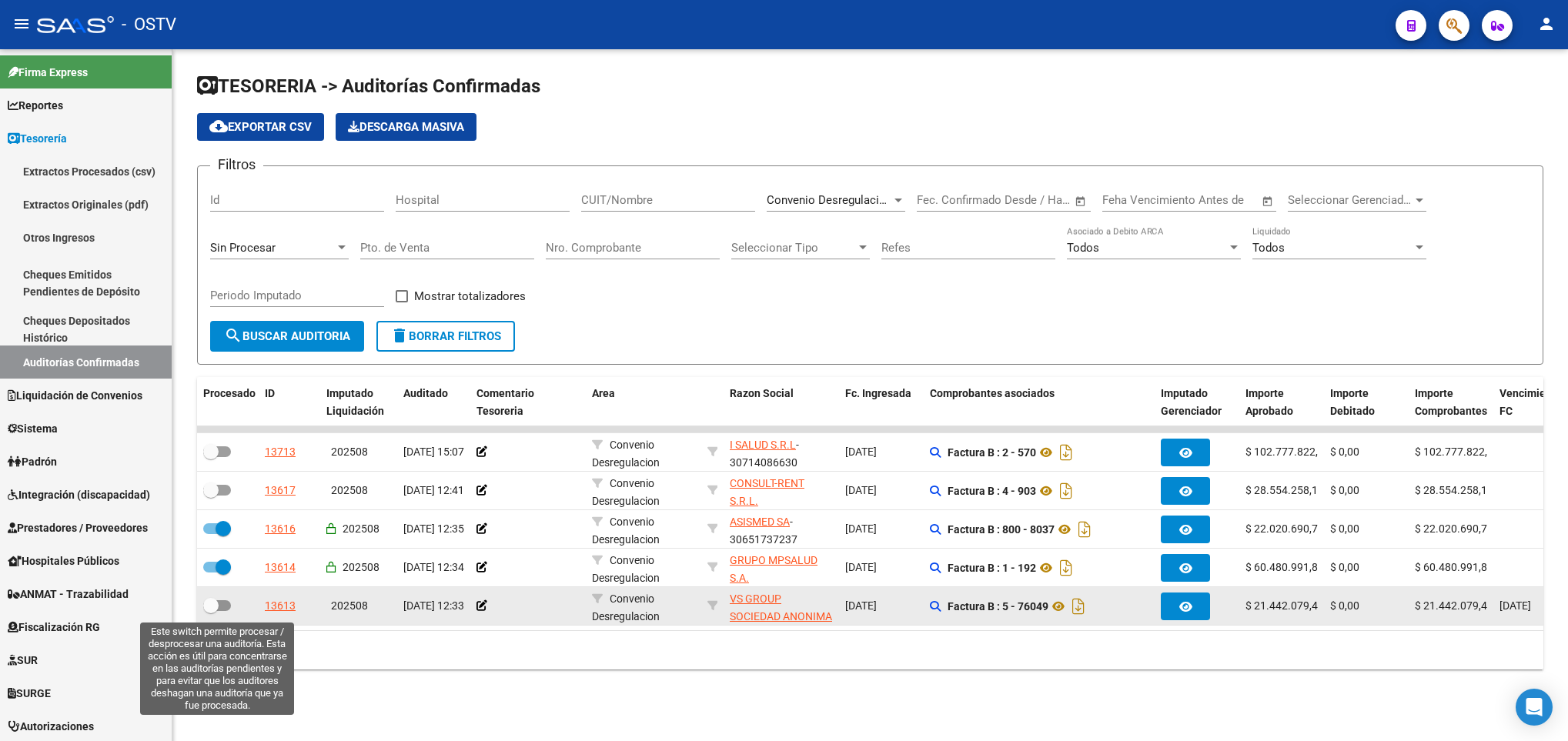
click at [225, 609] on span at bounding box center [217, 605] width 28 height 11
click at [211, 611] on input "checkbox" at bounding box center [210, 611] width 1 height 1
checkbox input "true"
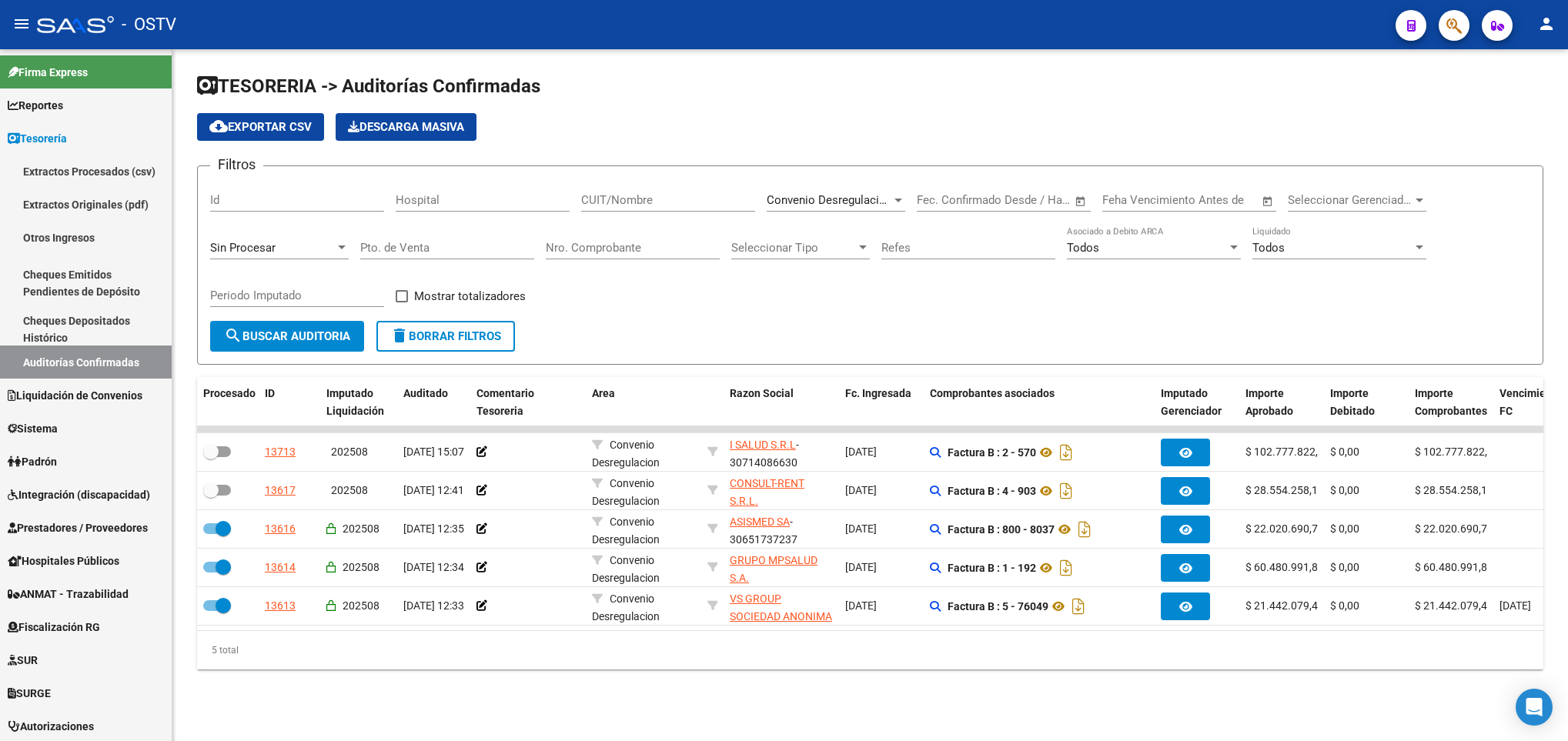
click at [426, 337] on span "delete Borrar Filtros" at bounding box center [446, 336] width 111 height 14
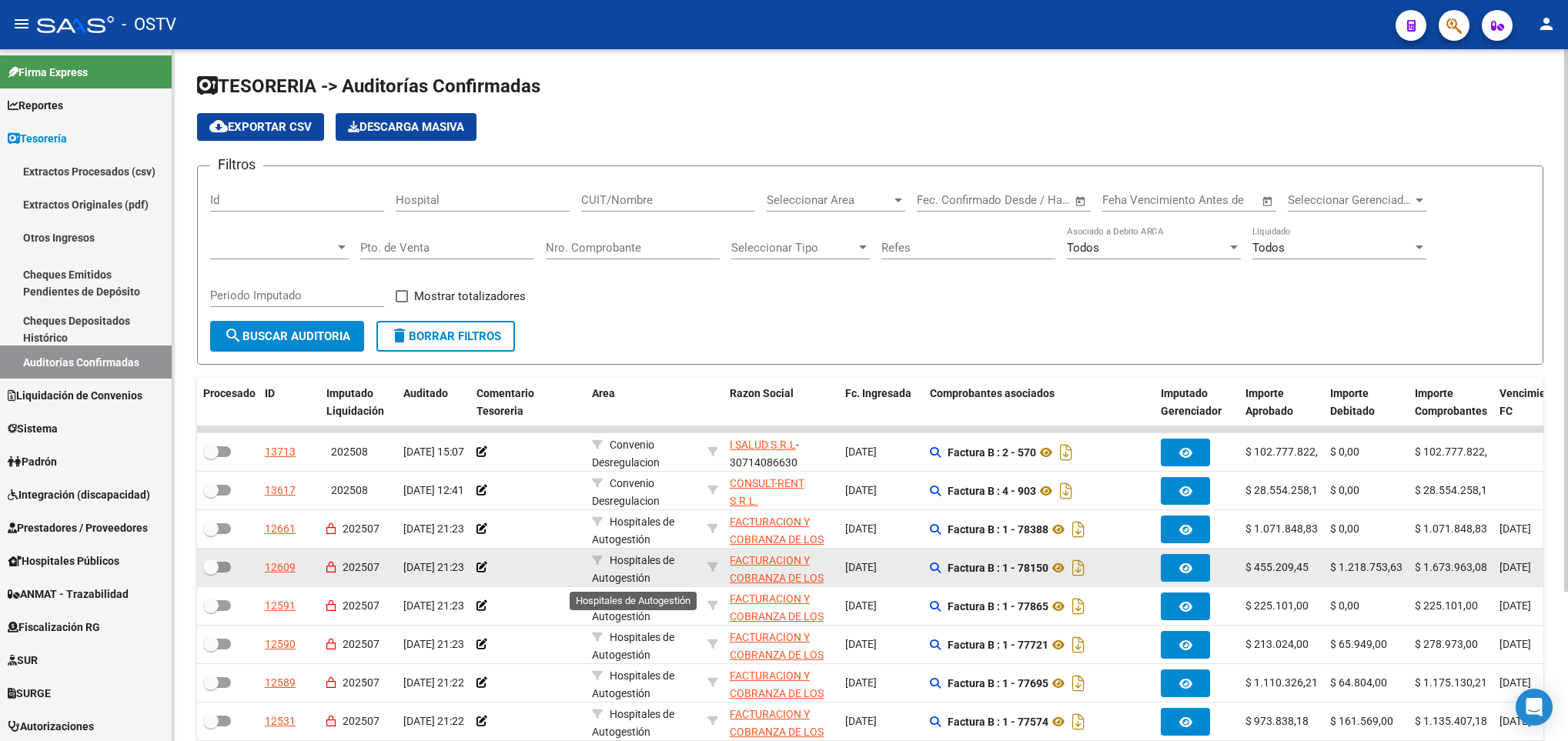
scroll to position [3, 0]
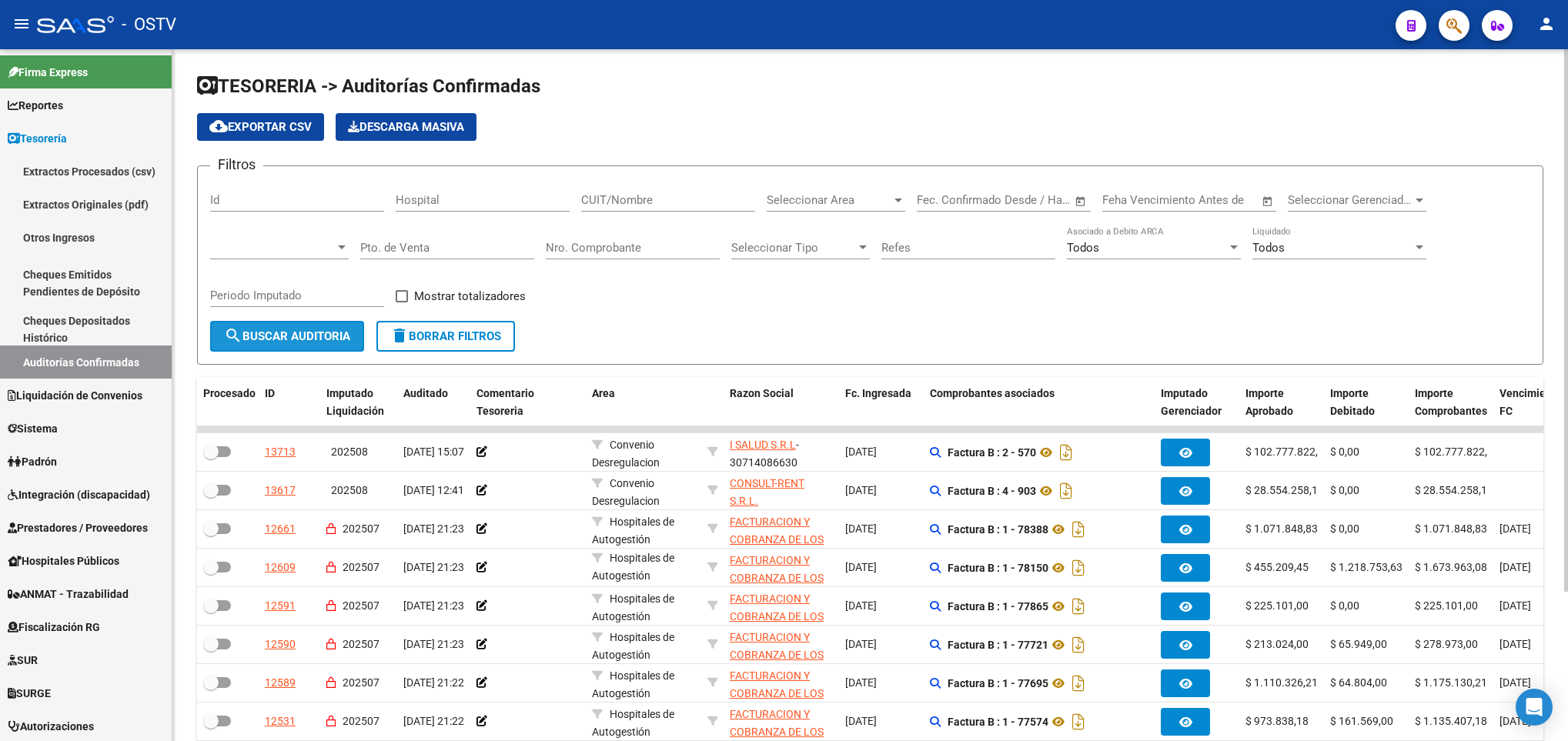
click at [318, 328] on button "search Buscar Auditoria" at bounding box center [287, 336] width 154 height 31
